Goal: Transaction & Acquisition: Obtain resource

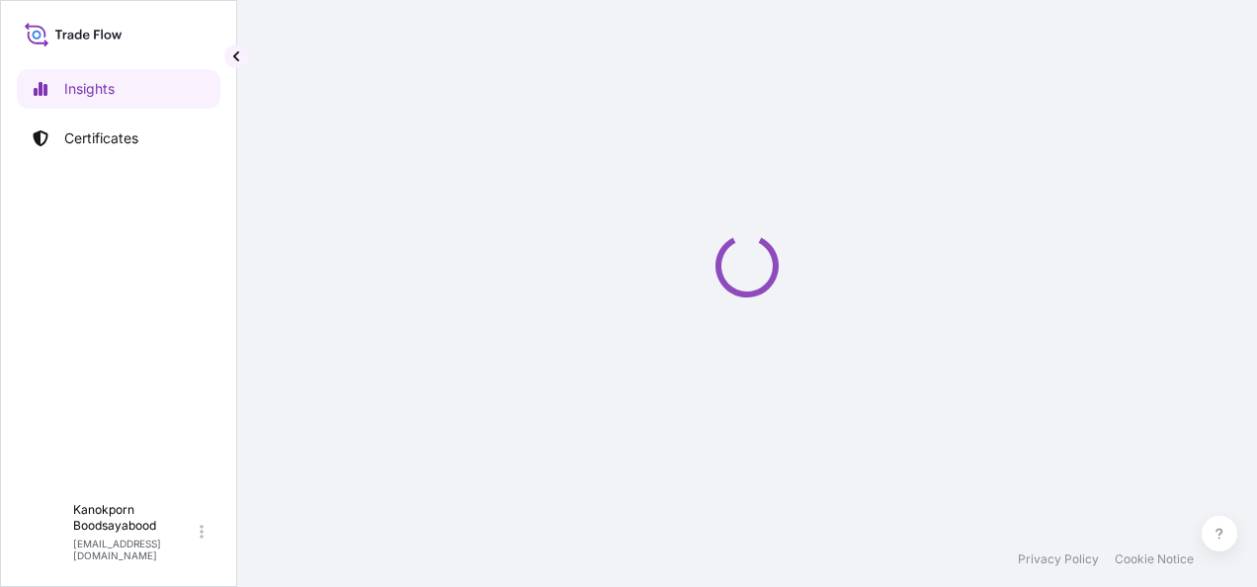
select select "2025"
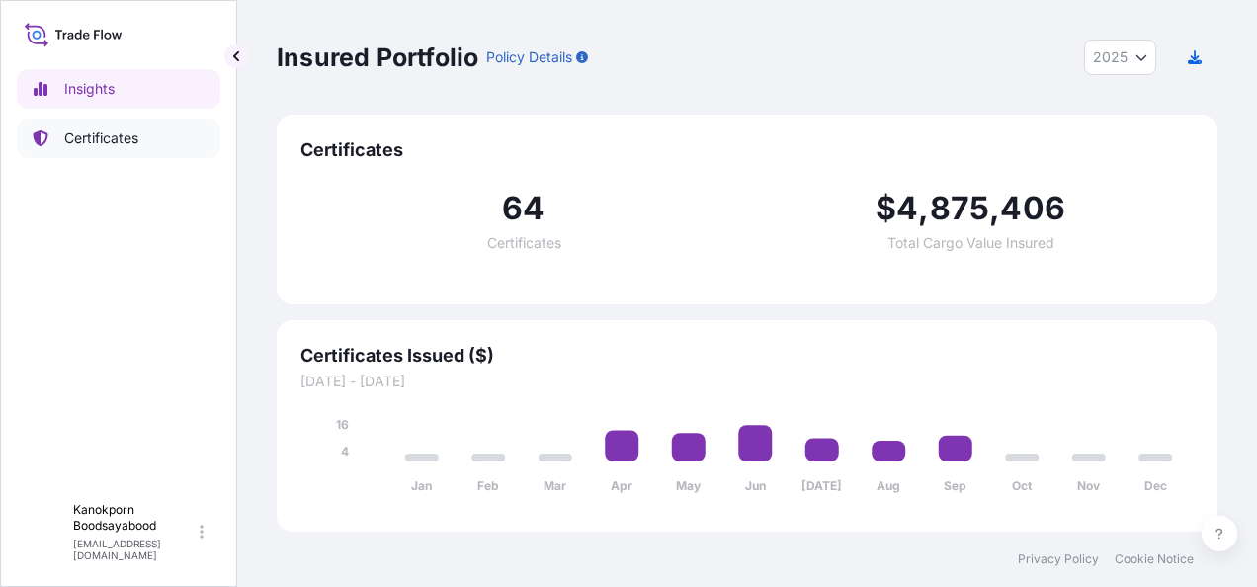
click at [96, 134] on p "Certificates" at bounding box center [101, 138] width 74 height 20
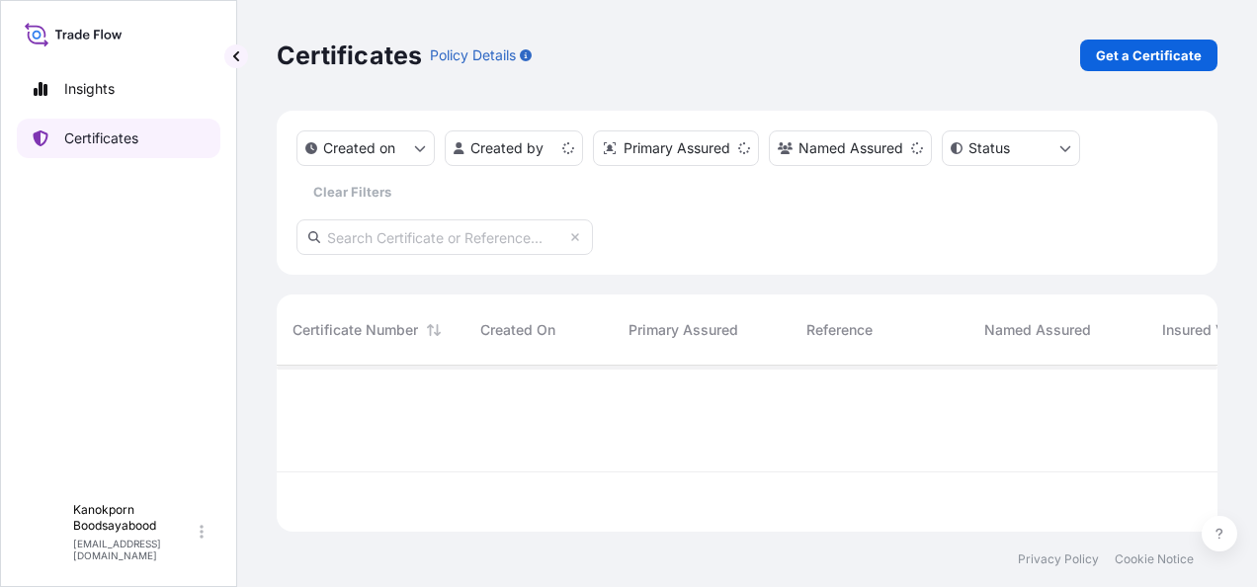
scroll to position [162, 925]
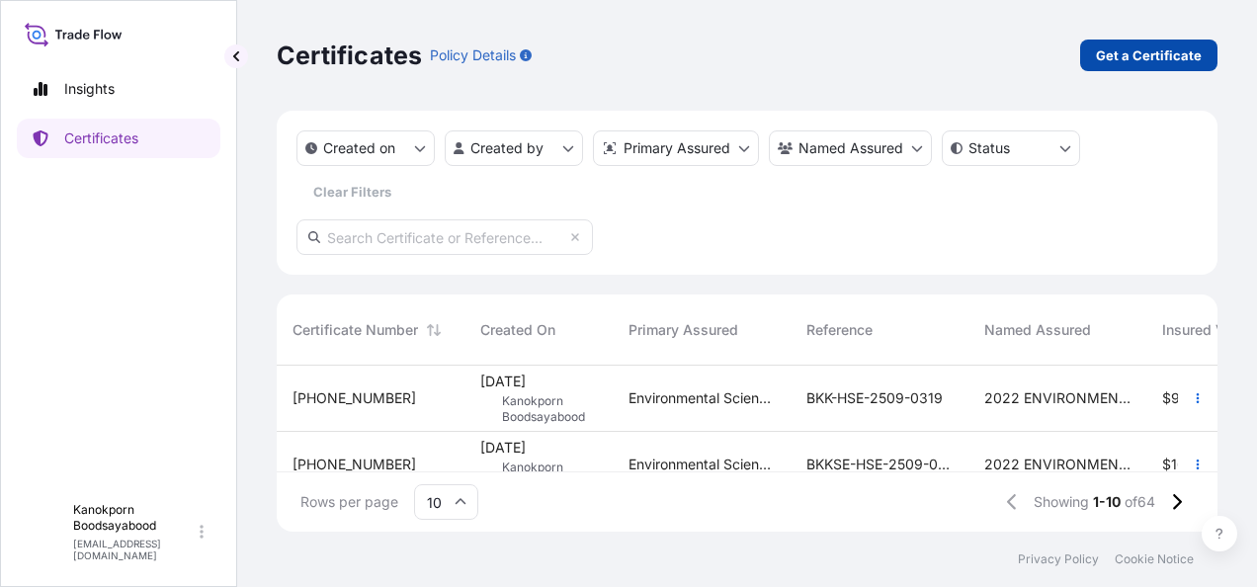
click at [1159, 61] on p "Get a Certificate" at bounding box center [1149, 55] width 106 height 20
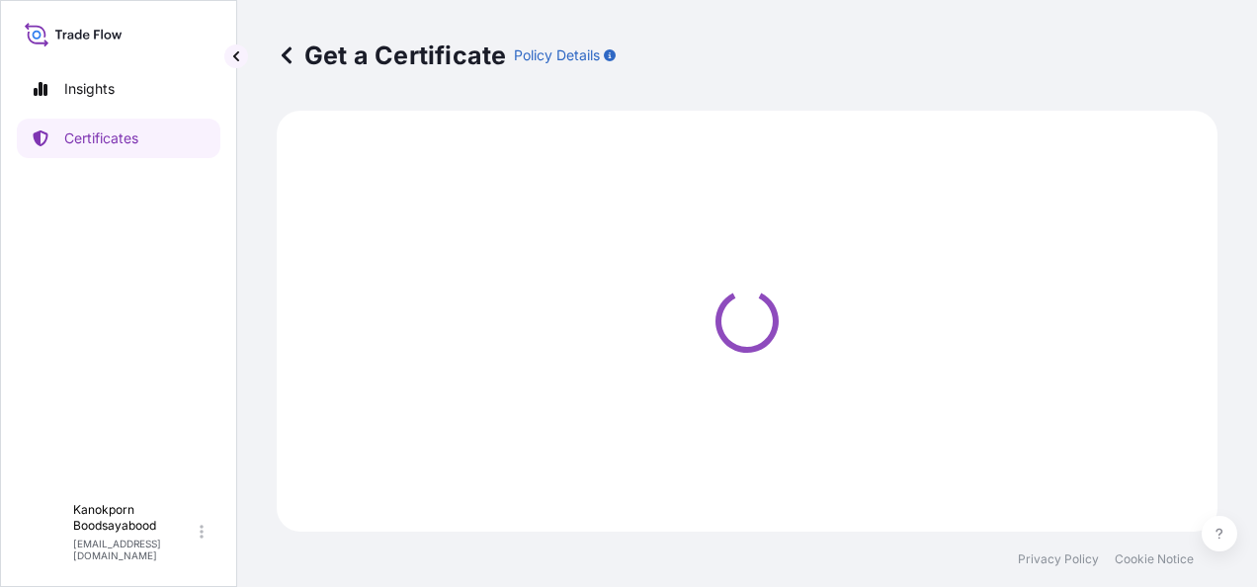
select select "Sea"
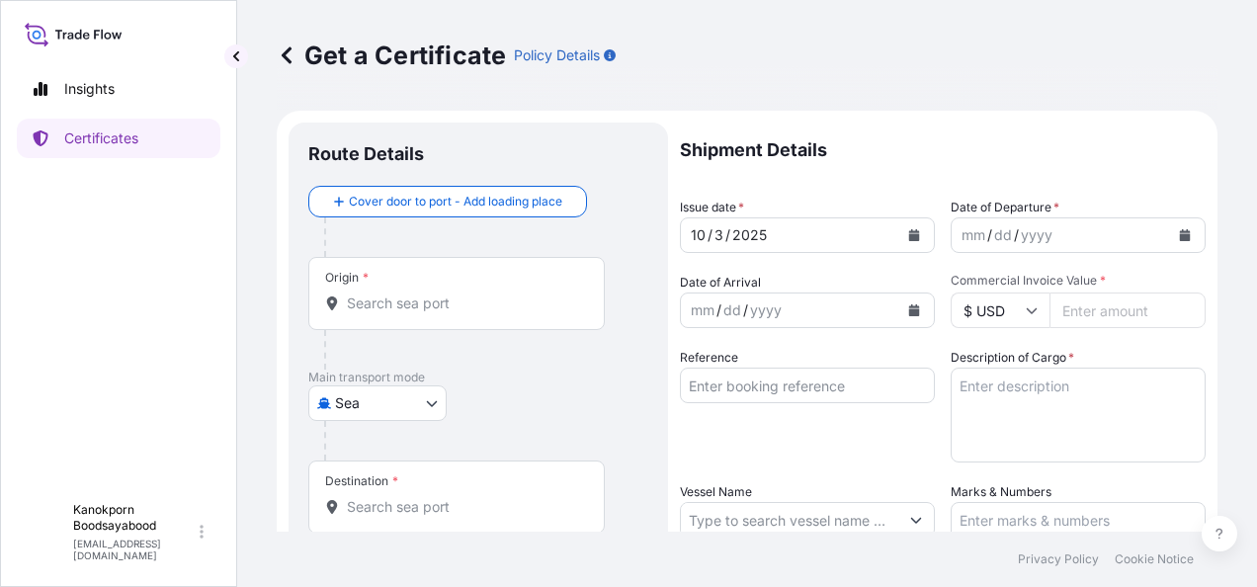
click at [452, 298] on input "Origin *" at bounding box center [463, 304] width 233 height 20
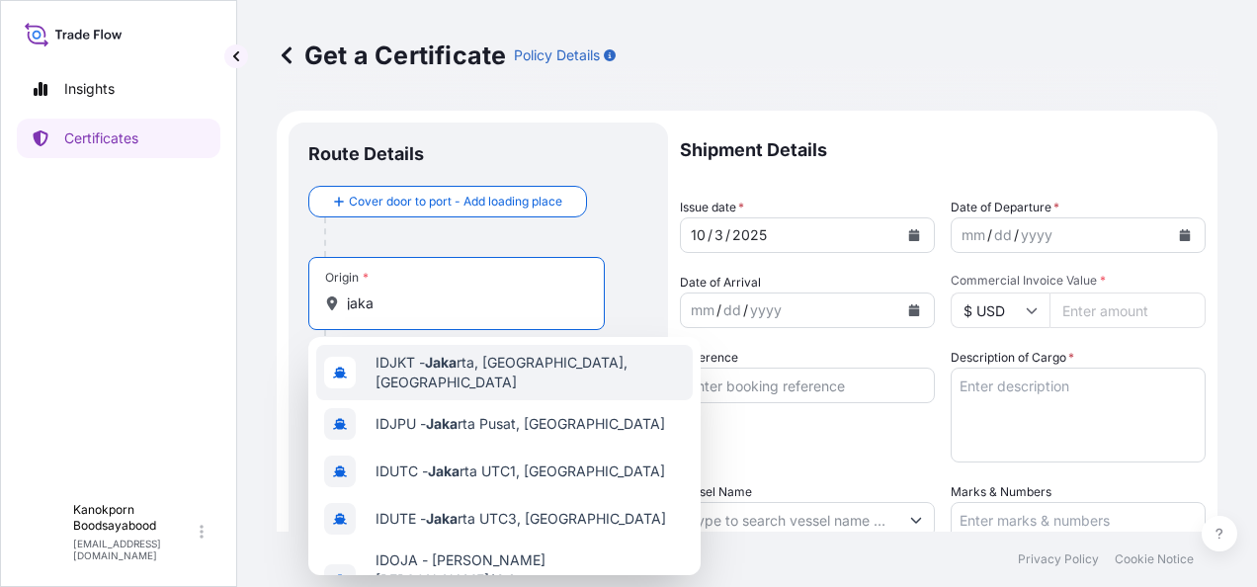
click at [472, 368] on span "IDJKT - Jaka rta, Java, Indonesia" at bounding box center [530, 373] width 309 height 40
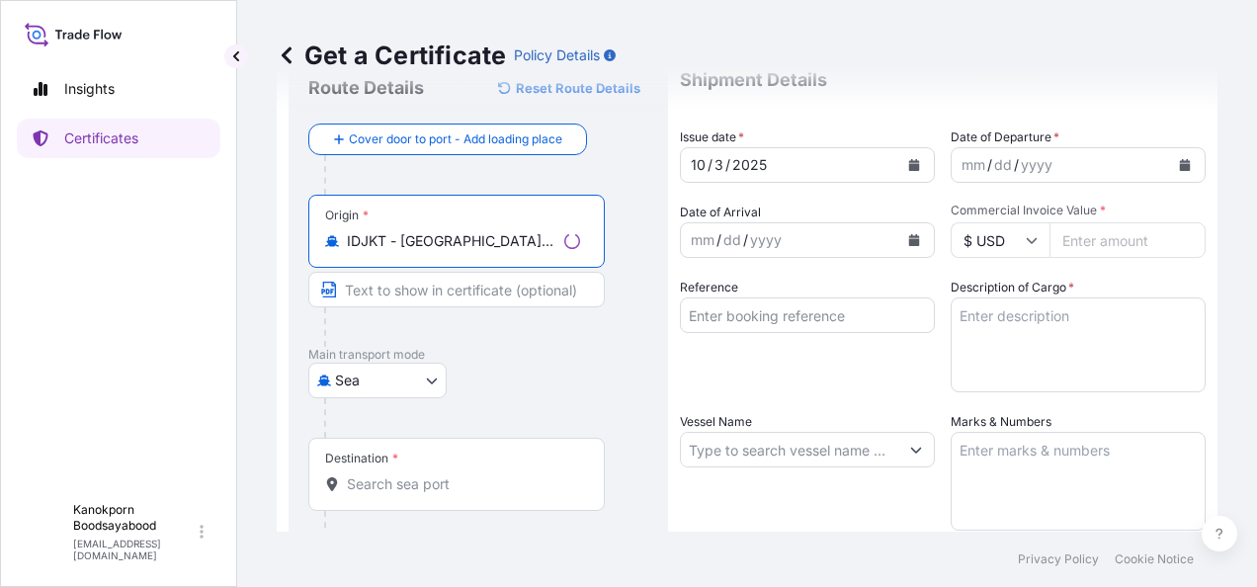
scroll to position [71, 0]
type input "IDJKT - Jakarta, Java, Indonesia"
click at [493, 488] on input "Destination *" at bounding box center [463, 483] width 233 height 20
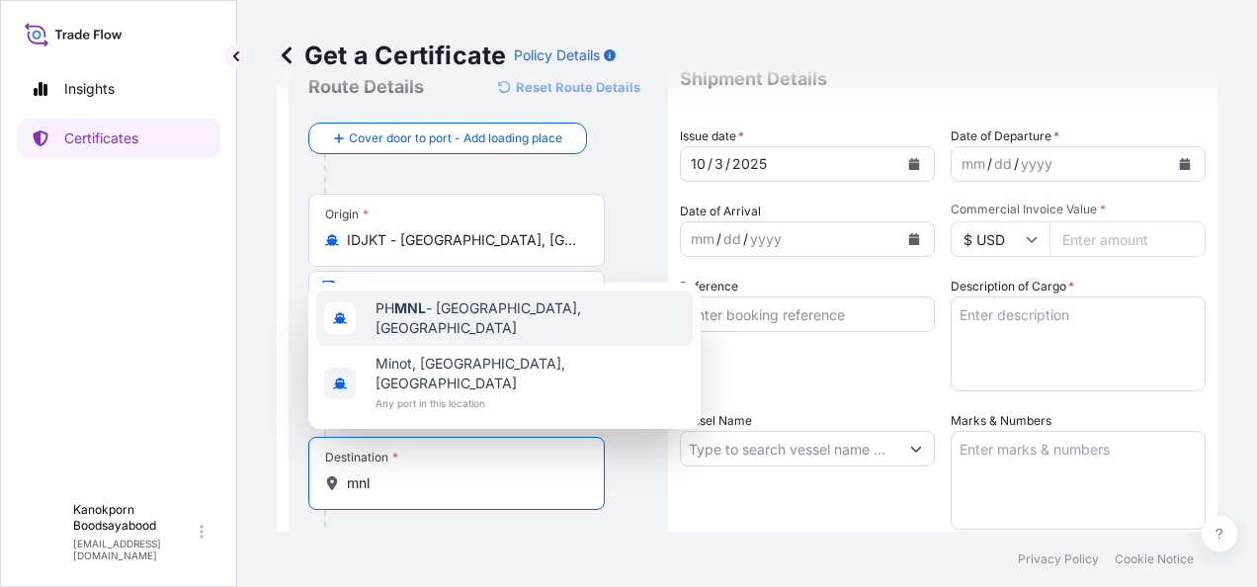
click at [504, 346] on div "PH MNL - Manila, Philippines" at bounding box center [504, 318] width 377 height 55
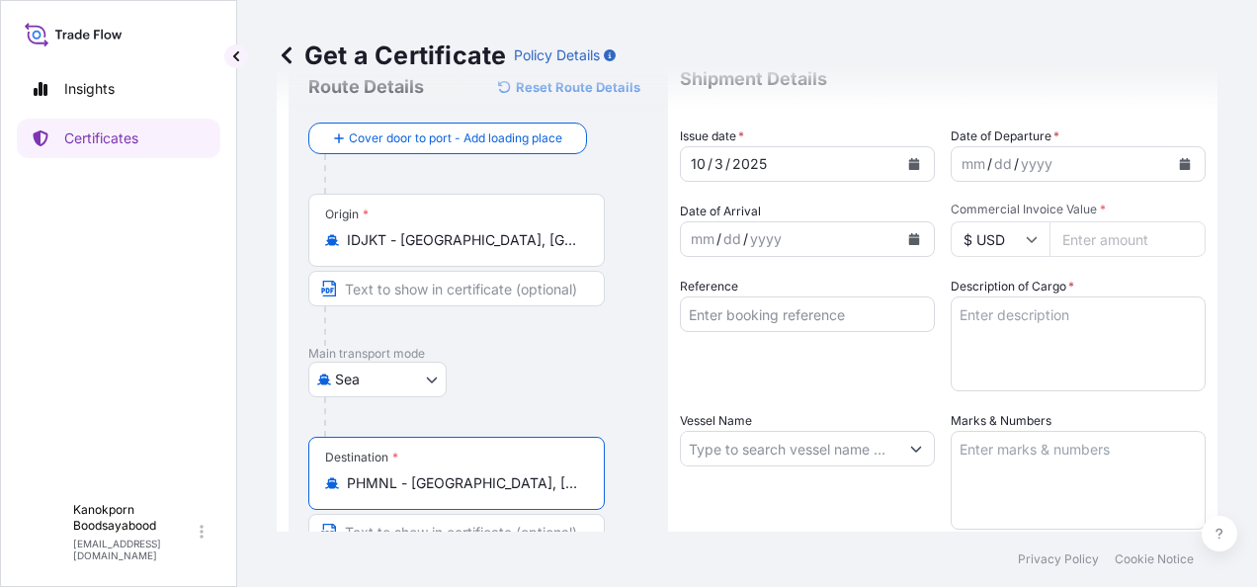
type input "PHMNL - Manila, Philippines"
drag, startPoint x: 1146, startPoint y: 269, endPoint x: 1165, endPoint y: 444, distance: 175.9
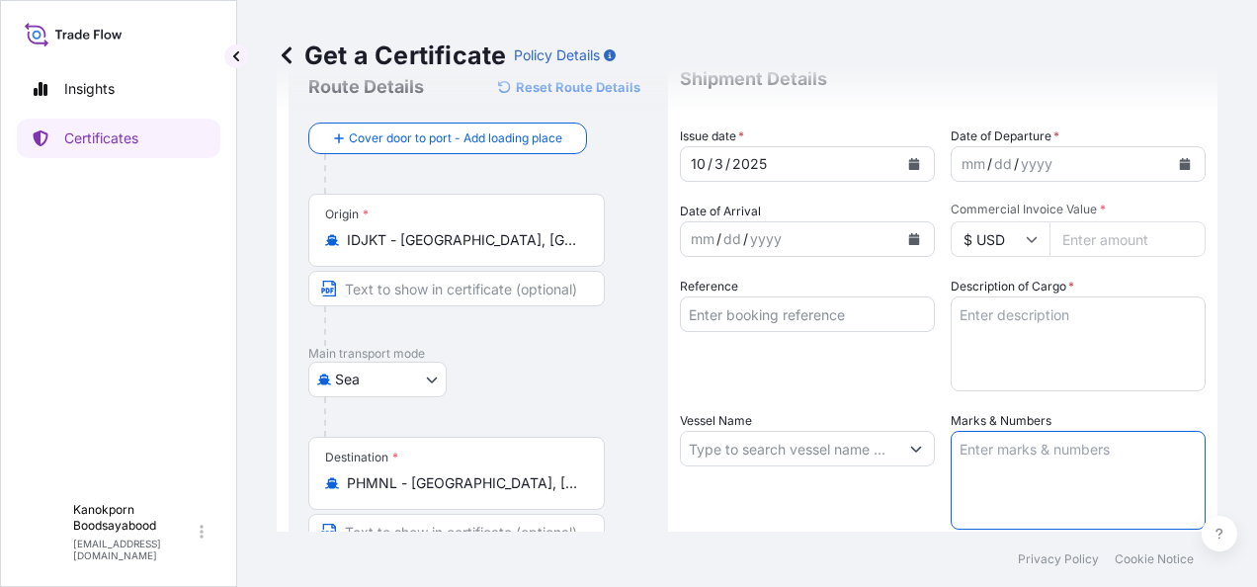
drag, startPoint x: 1165, startPoint y: 444, endPoint x: 982, endPoint y: 449, distance: 182.9
click at [982, 449] on textarea "Marks & Numbers" at bounding box center [1078, 480] width 255 height 99
paste textarea "EARTH HOMECARE PRODUCTS (PHILIPPINES),INC. P/O. PO57 ROD-03-001.2 RACUMIN RODEN…"
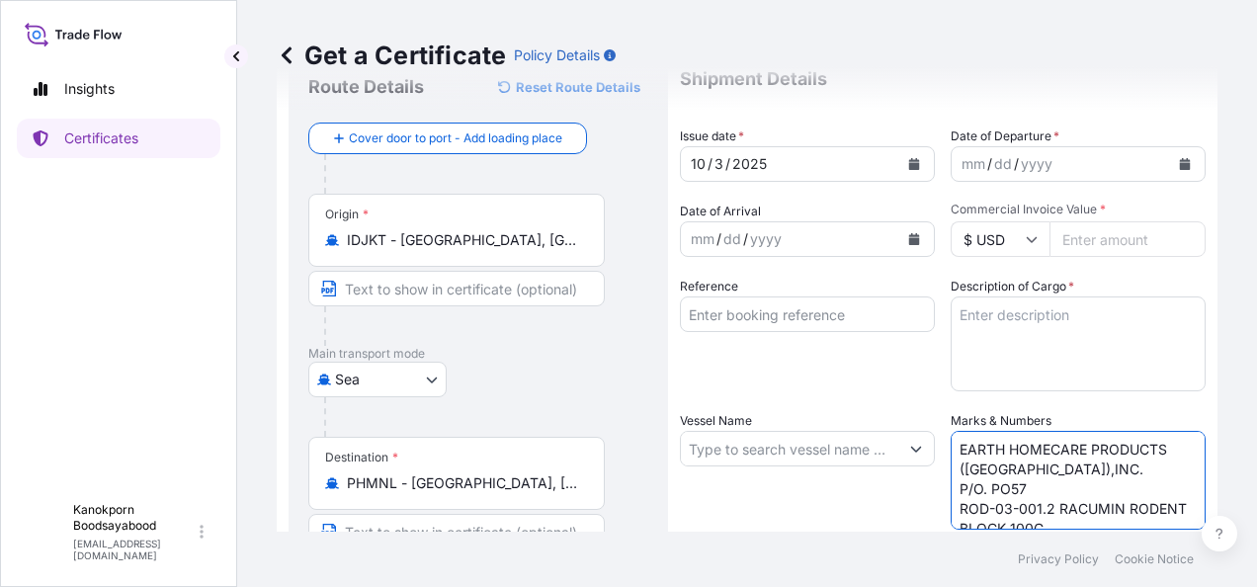
scroll to position [46, 0]
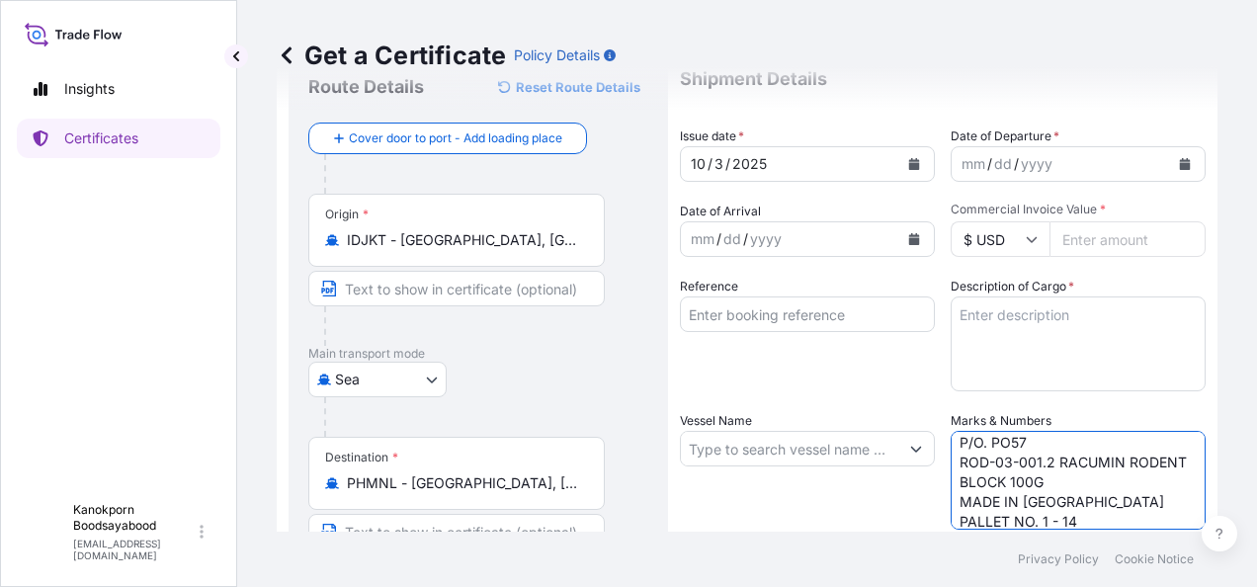
type textarea "EARTH HOMECARE PRODUCTS (PHILIPPINES),INC. P/O. PO57 ROD-03-001.2 RACUMIN RODEN…"
click at [751, 452] on input "Vessel Name" at bounding box center [789, 449] width 217 height 36
paste input "AS SIMONE V.540N"
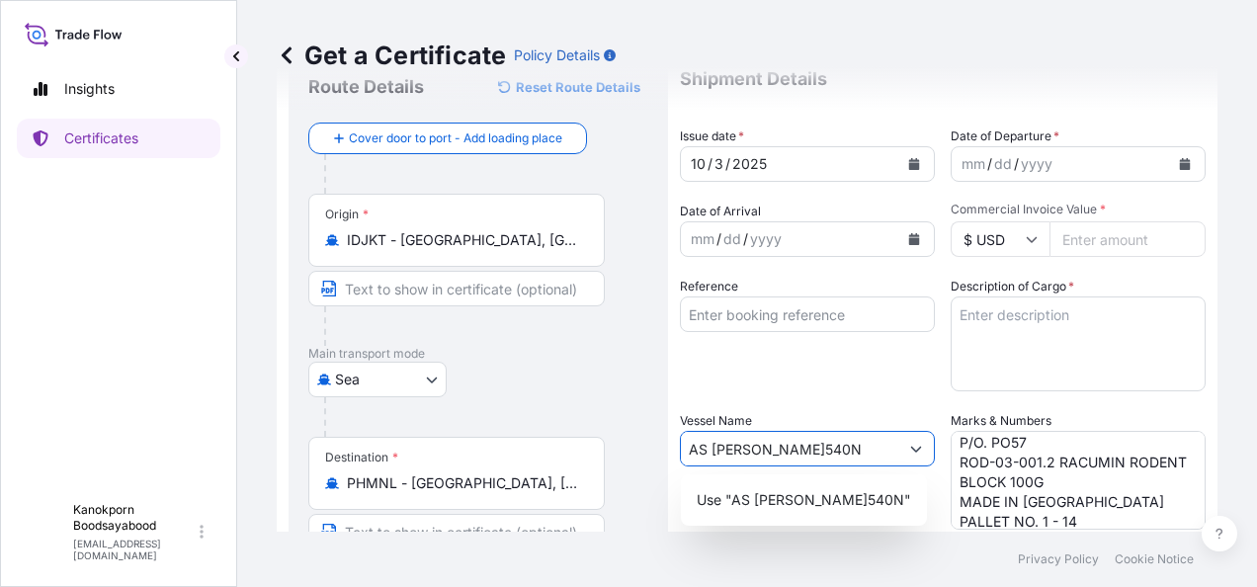
type input "AS SIMONE V.540N"
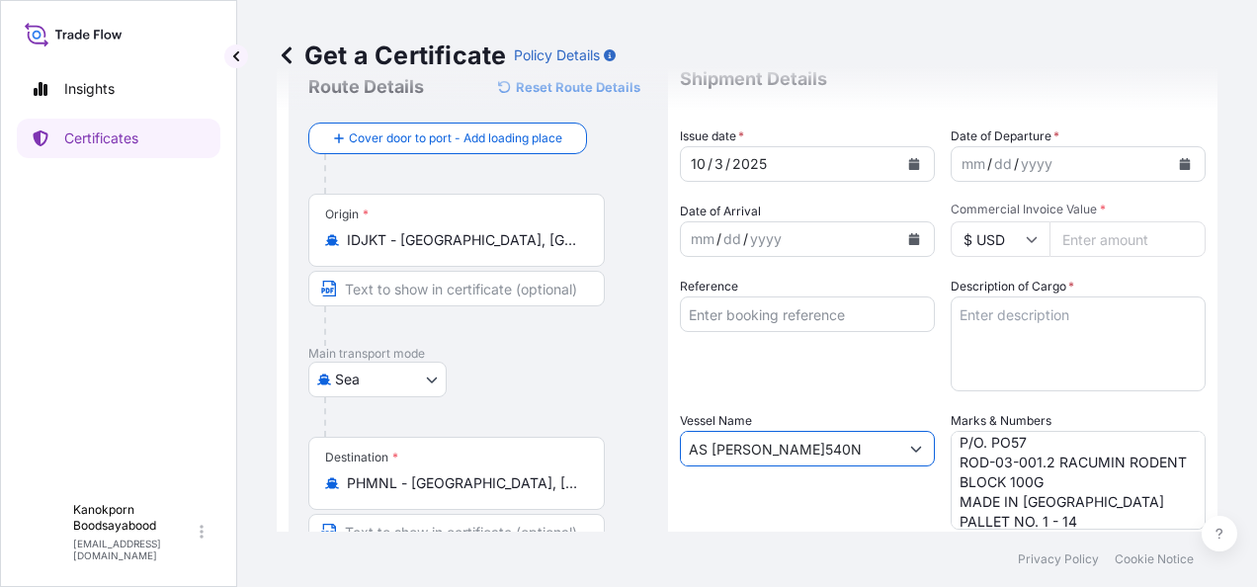
click at [1047, 310] on textarea "Description of Cargo *" at bounding box center [1078, 343] width 255 height 95
paste textarea "RACUMIN RODENT BLOCK RB 100X100G BAG PH"
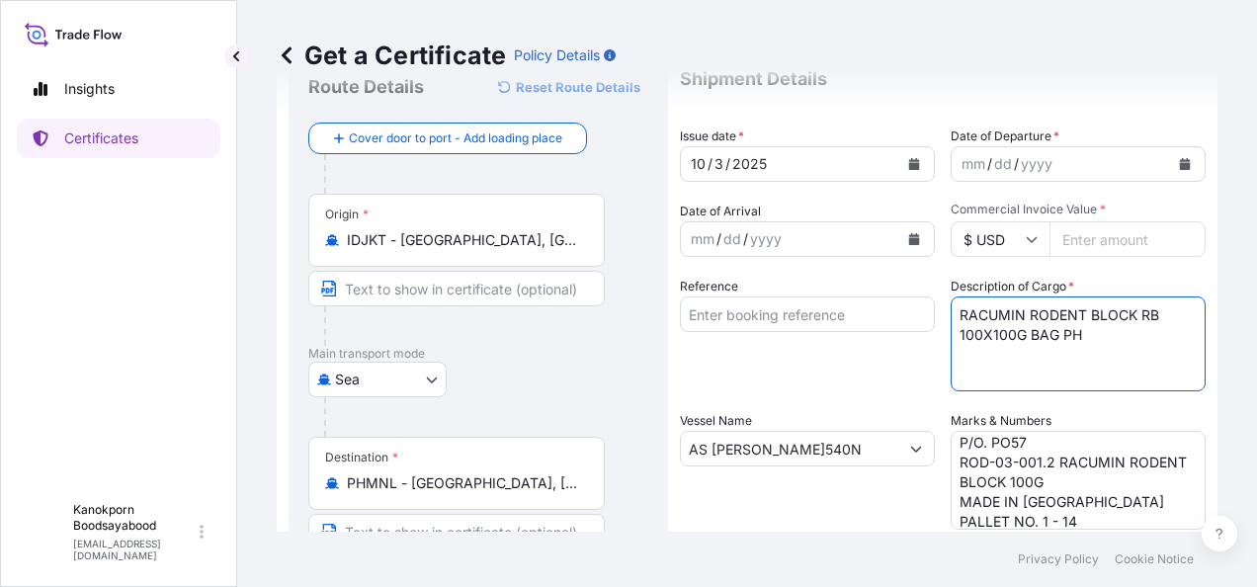
type textarea "RACUMIN RODENT BLOCK RB 100X100G BAG PH"
click at [735, 324] on input "Reference" at bounding box center [807, 314] width 255 height 36
paste input "BL number JKMNL0005085"
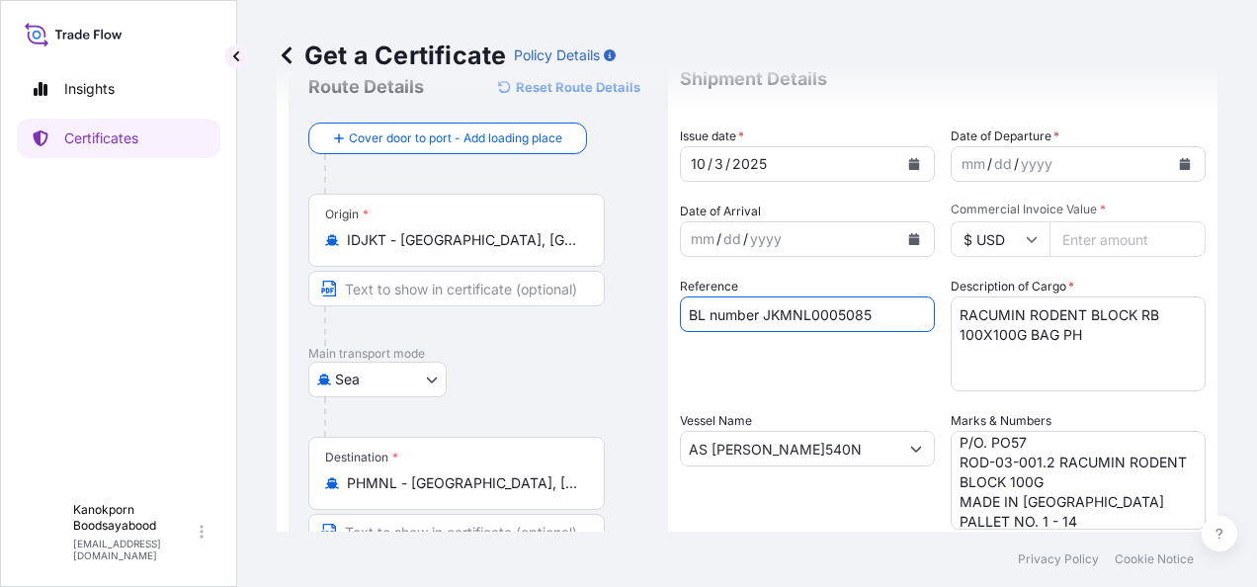
type input "BL number JKMNL0005085"
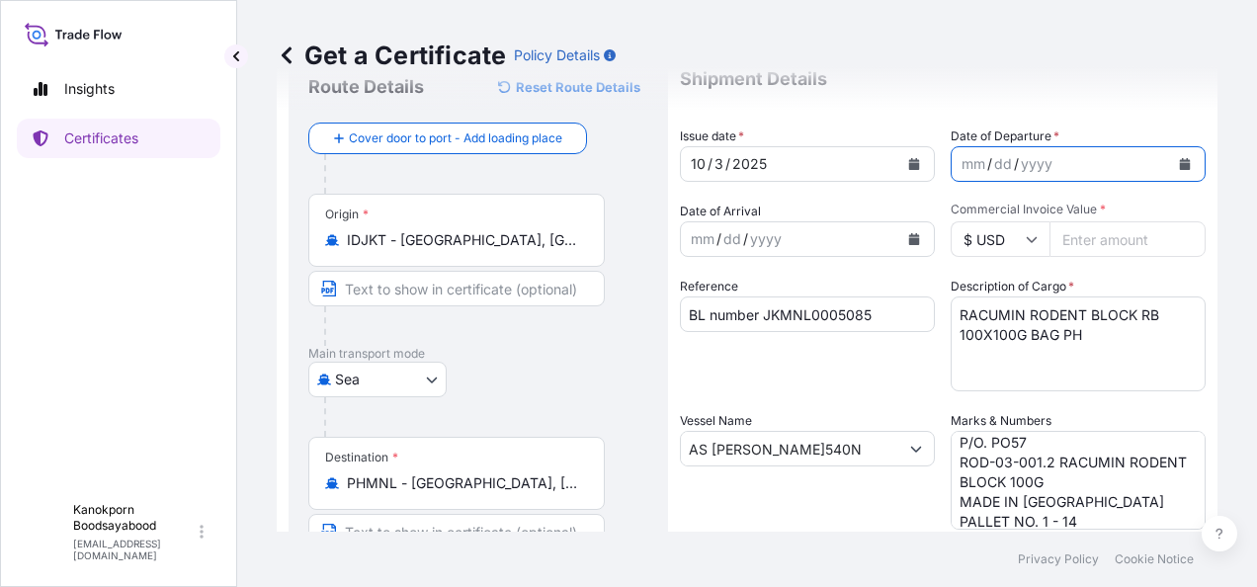
click at [1180, 164] on icon "Calendar" at bounding box center [1185, 164] width 11 height 12
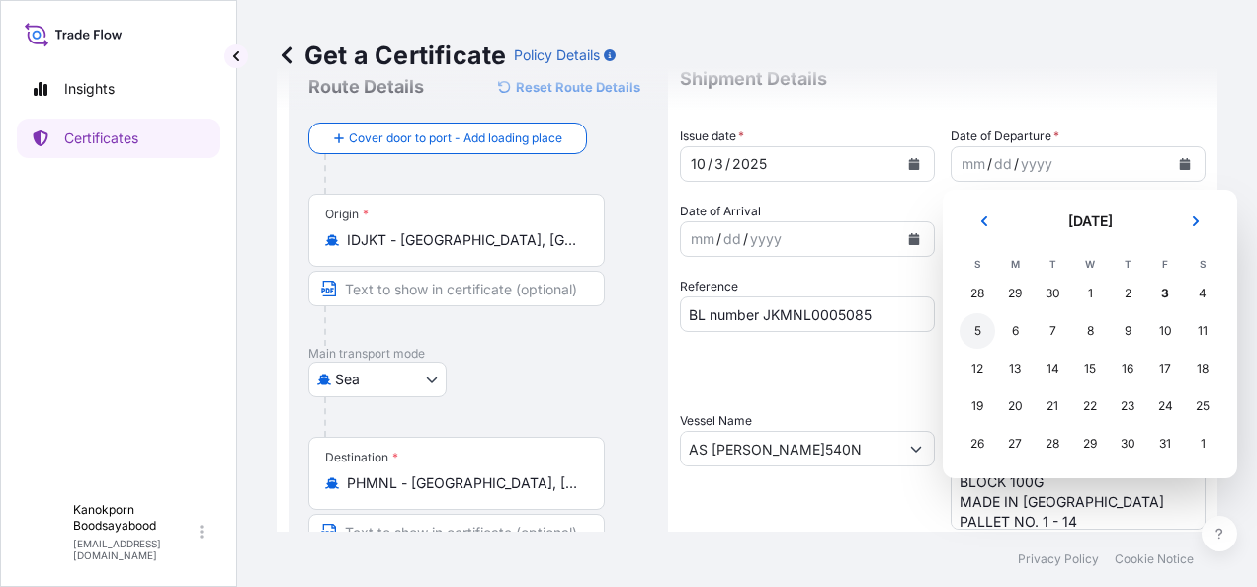
click at [971, 331] on div "5" at bounding box center [978, 331] width 36 height 36
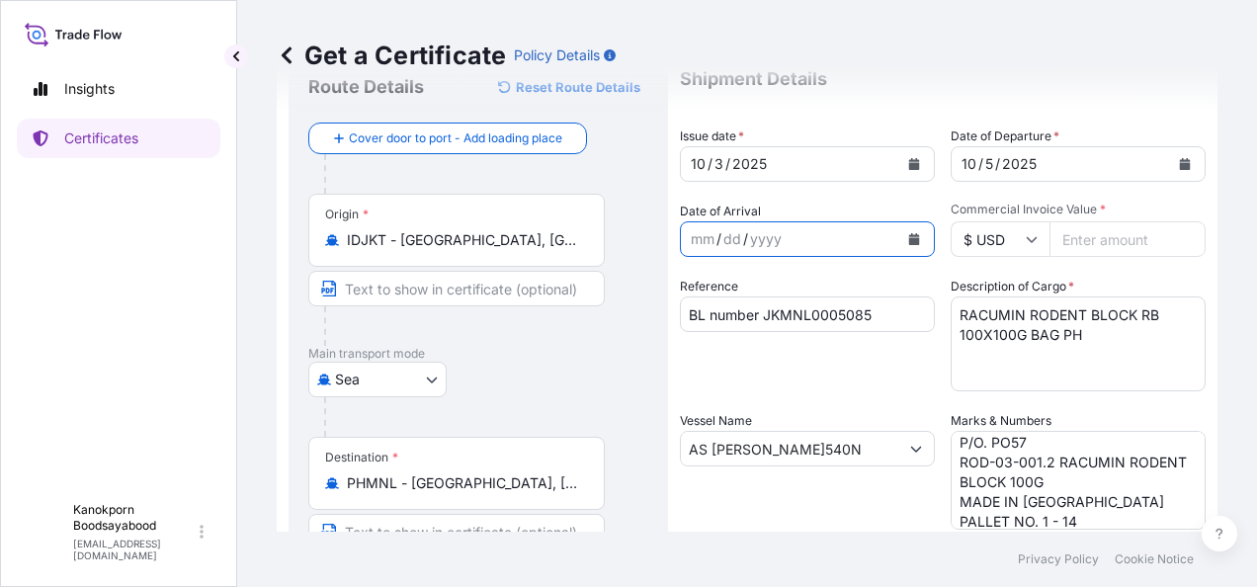
click at [911, 234] on icon "Calendar" at bounding box center [914, 239] width 12 height 12
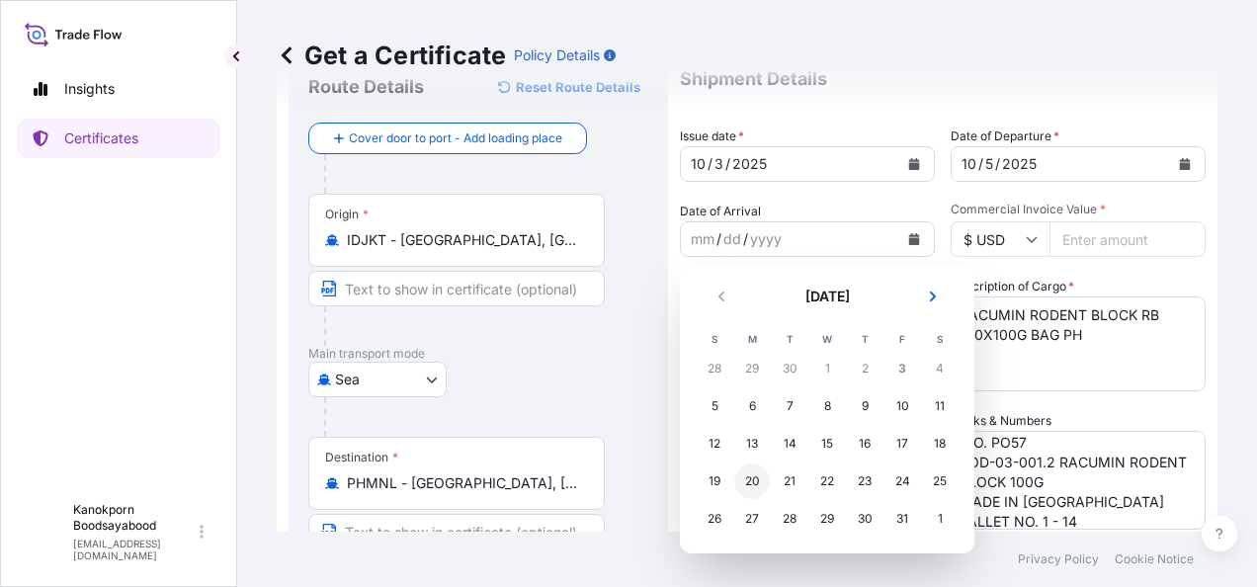
click at [750, 473] on div "20" at bounding box center [752, 481] width 36 height 36
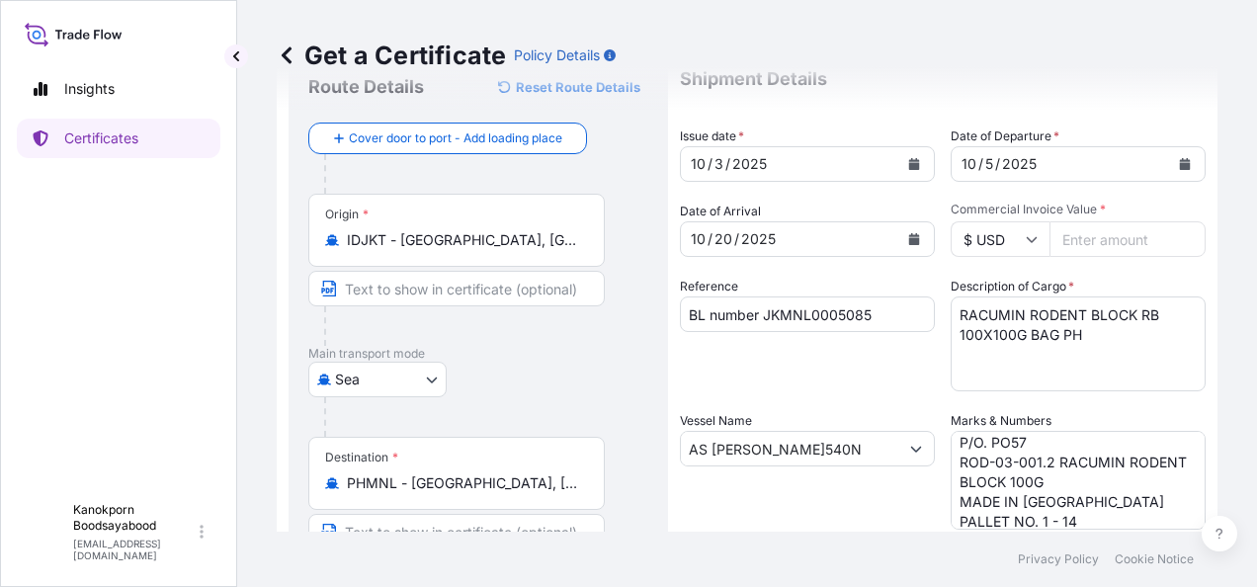
click at [1138, 409] on div "Shipment Details Issue date * 10 / 3 / 2025 Date of Departure * 10 / 5 / 2025 D…" at bounding box center [943, 447] width 526 height 792
click at [1174, 281] on div "Description of Cargo * RACUMIN RODENT BLOCK RB 100X100G BAG PH" at bounding box center [1078, 334] width 255 height 115
click at [1097, 247] on input "Commercial Invoice Value *" at bounding box center [1128, 239] width 156 height 36
paste input "36540.00"
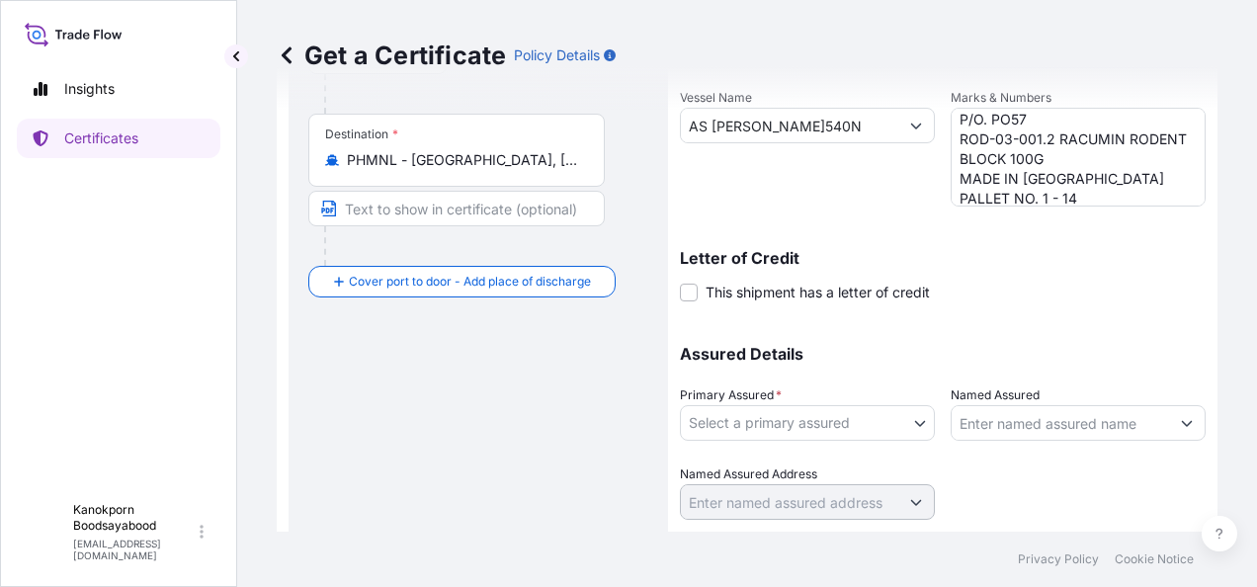
scroll to position [395, 0]
type input "36540.00"
click at [907, 417] on body "Insights Certificates K Kanokporn Boodsayabood kanokporn.boodsayabood@envu.com …" at bounding box center [628, 293] width 1257 height 587
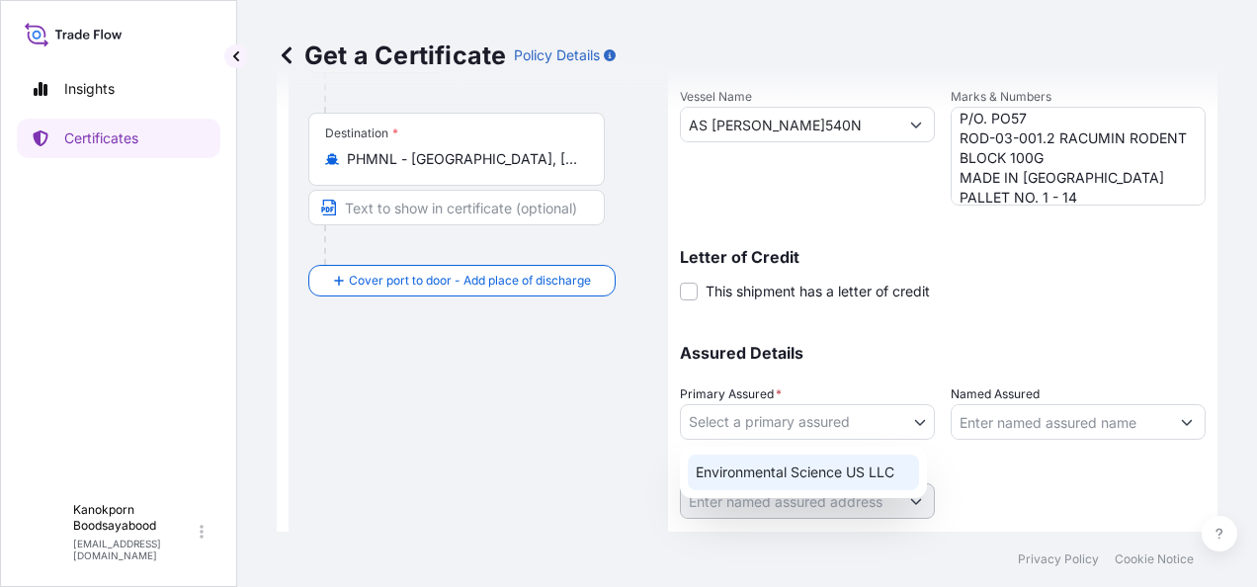
click at [858, 470] on div "Environmental Science US LLC" at bounding box center [803, 473] width 231 height 36
select select "32009"
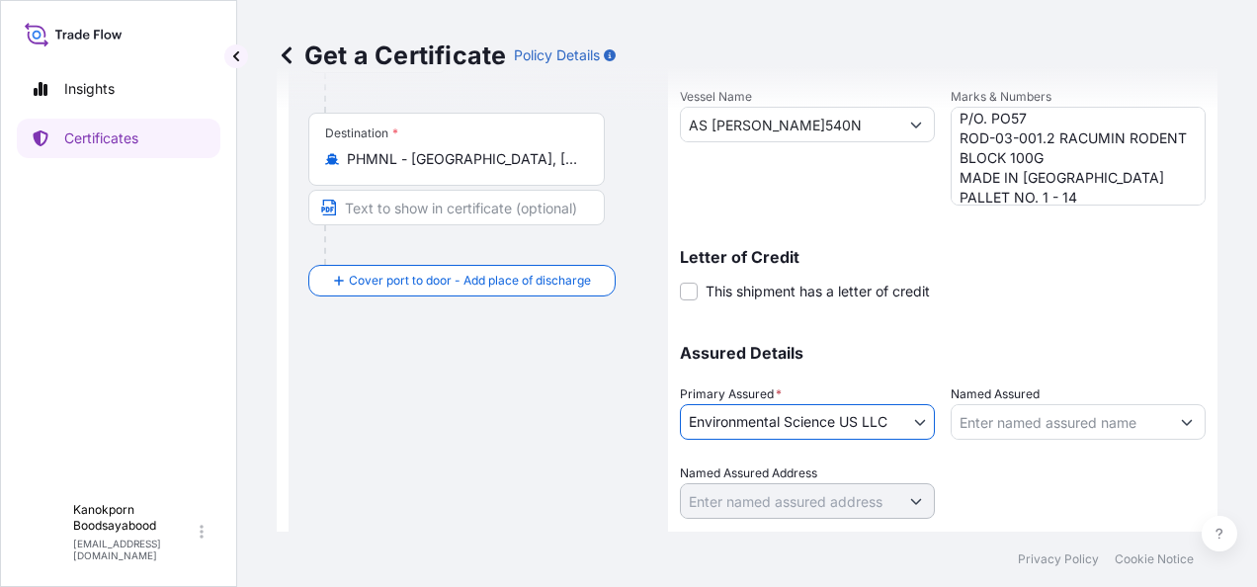
click at [1020, 416] on input "Named Assured" at bounding box center [1060, 422] width 217 height 36
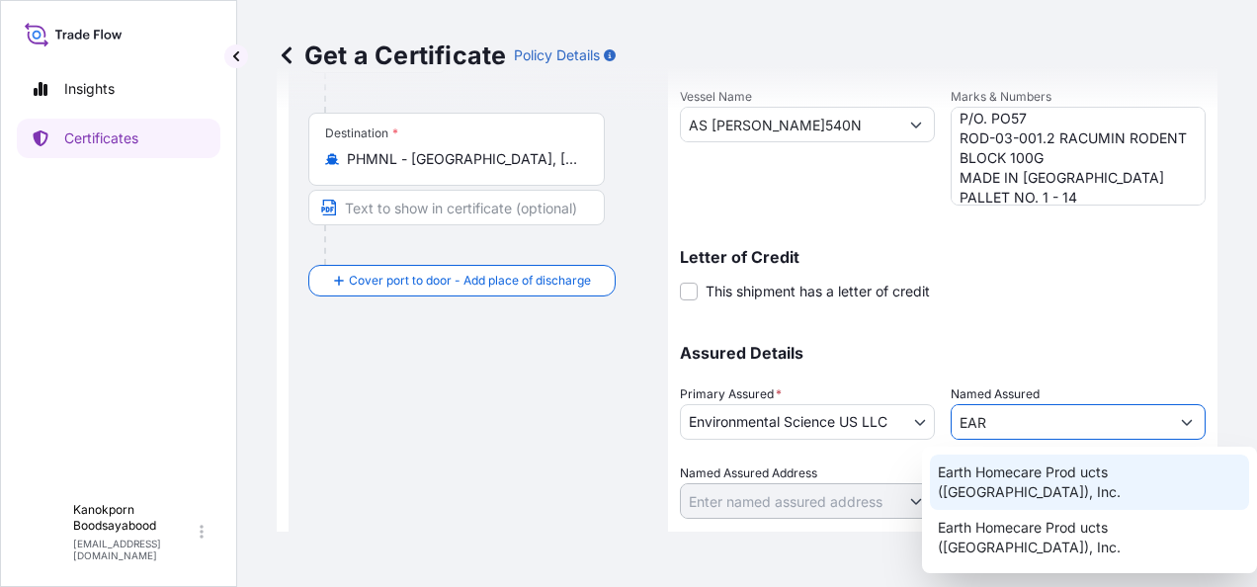
click at [1062, 478] on span "Earth Homecare Prod ucts (Philippines), Inc." at bounding box center [1089, 482] width 303 height 40
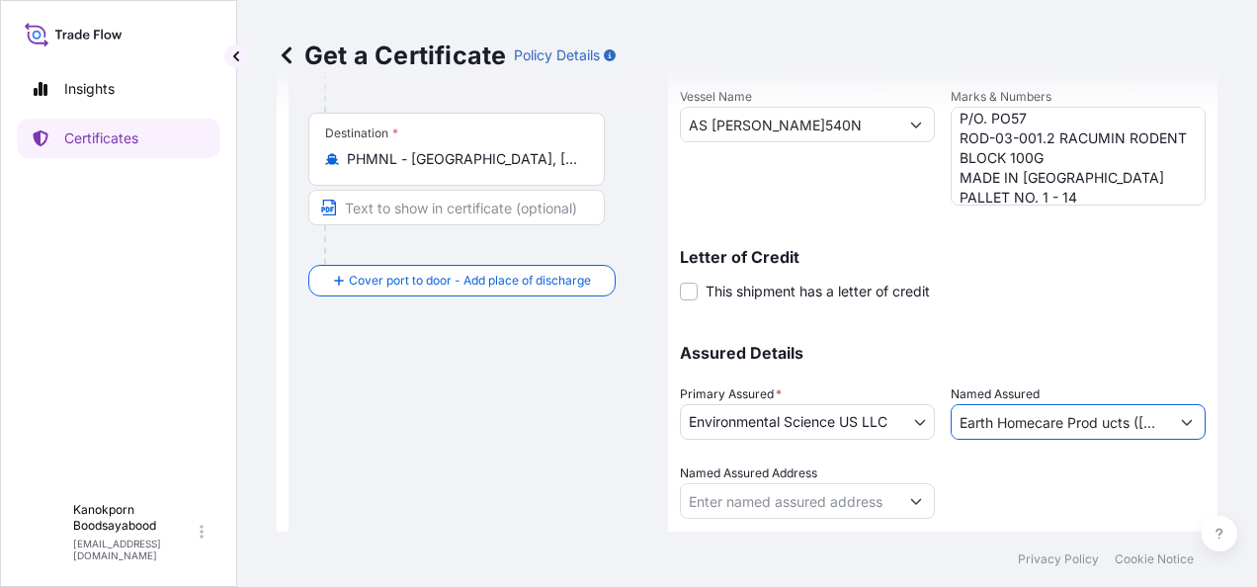
scroll to position [449, 0]
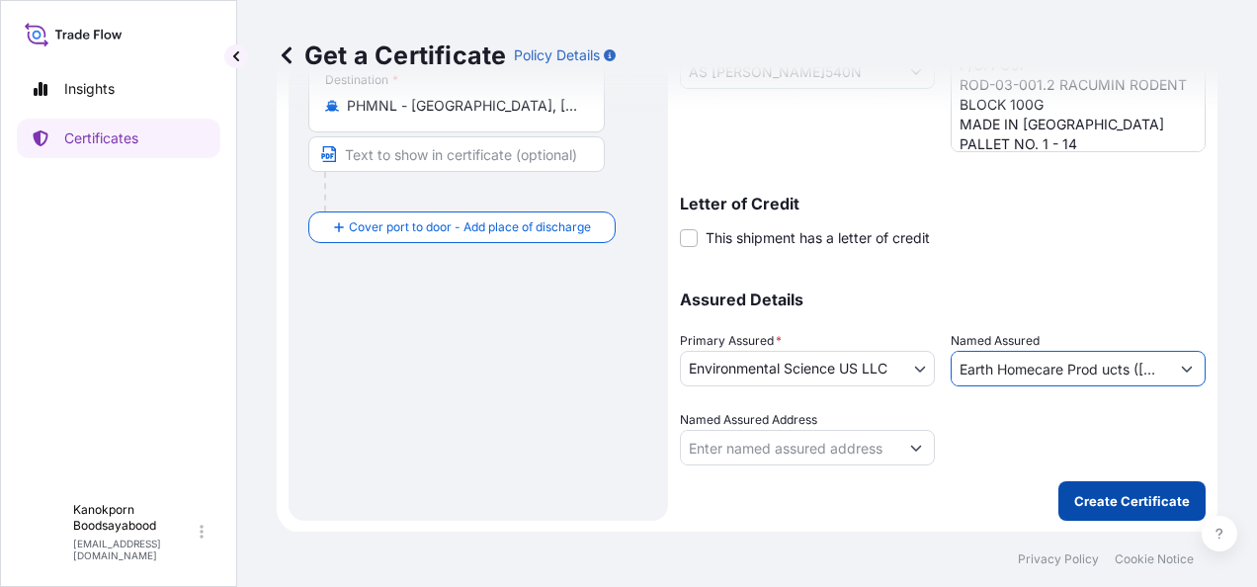
type input "Earth Homecare Prod ucts (Philippines), Inc."
click at [1125, 506] on p "Create Certificate" at bounding box center [1132, 501] width 116 height 20
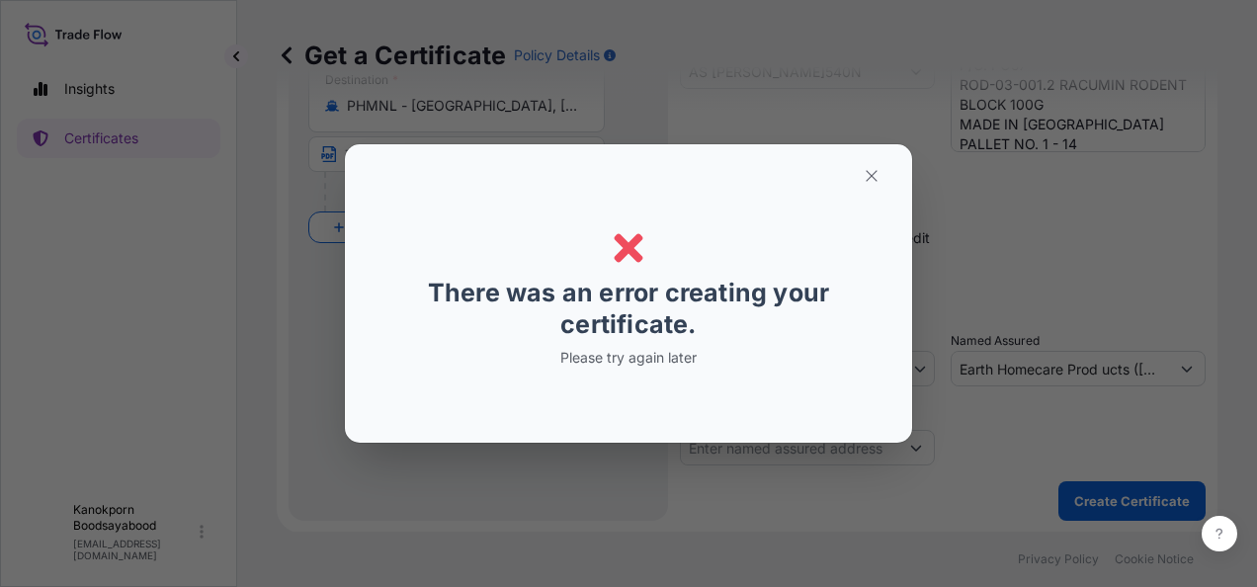
click at [630, 365] on p "Please try again later" at bounding box center [628, 358] width 304 height 20
click at [674, 123] on div "Error Error There was an error creating your certificate. Please try again later" at bounding box center [628, 293] width 1257 height 587
click at [874, 184] on icon "button" at bounding box center [872, 176] width 18 height 18
